Goal: Check status: Check status

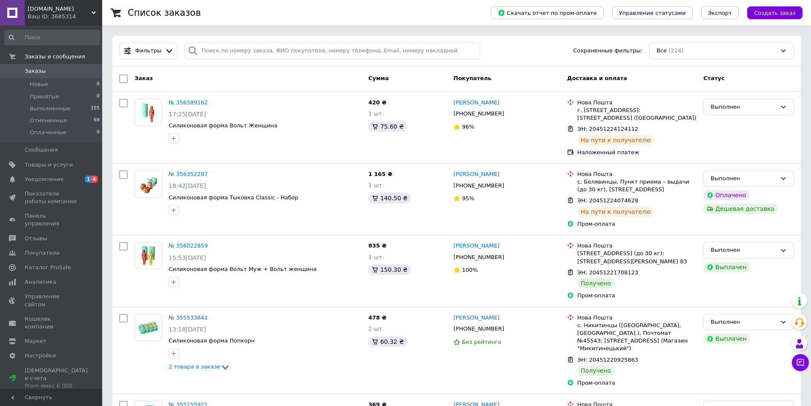
click at [42, 71] on span "Заказы" at bounding box center [35, 71] width 21 height 8
click at [48, 176] on span "Уведомления" at bounding box center [44, 179] width 39 height 8
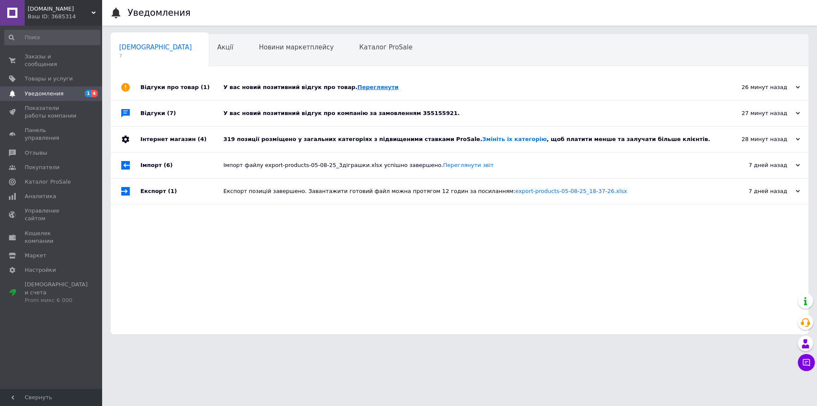
click at [357, 86] on link "Переглянути" at bounding box center [377, 87] width 41 height 6
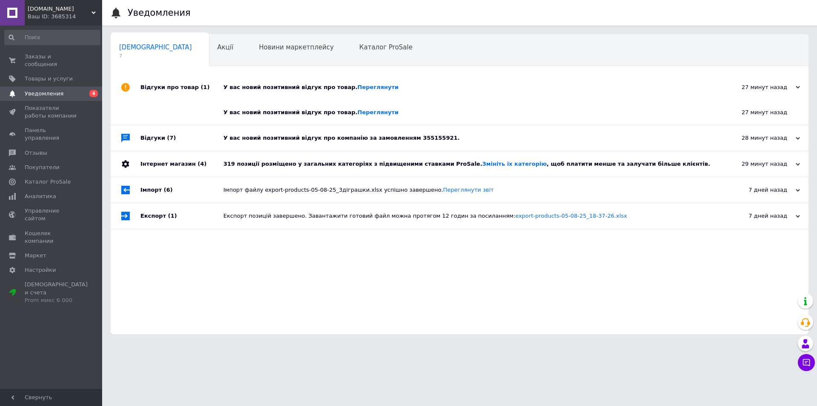
click at [73, 90] on span "Уведомления" at bounding box center [52, 94] width 54 height 8
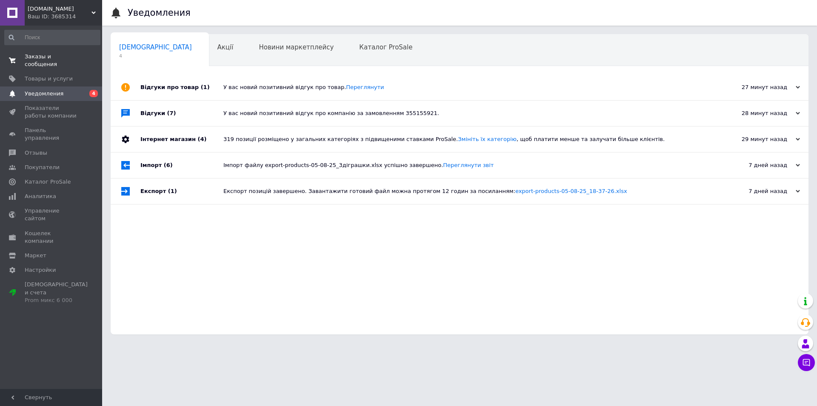
click at [63, 59] on span "Заказы и сообщения" at bounding box center [52, 60] width 54 height 15
